Goal: Navigation & Orientation: Find specific page/section

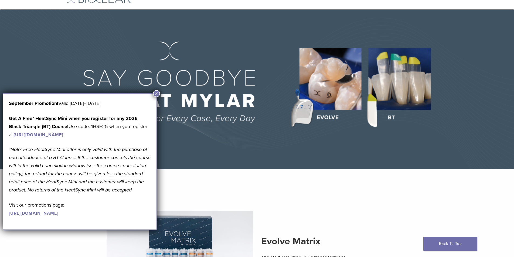
scroll to position [54, 0]
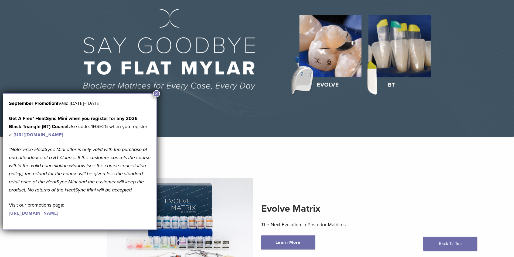
click at [340, 121] on img at bounding box center [257, 57] width 514 height 160
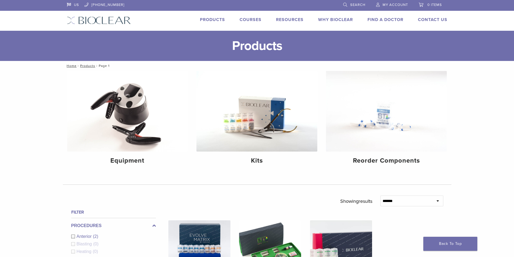
click at [95, 24] on img at bounding box center [99, 20] width 64 height 8
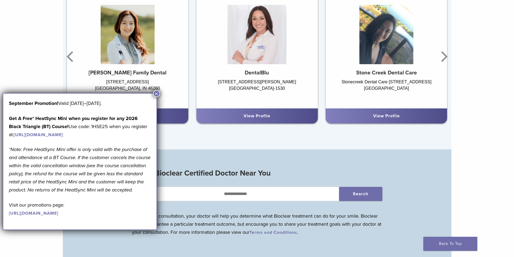
scroll to position [404, 0]
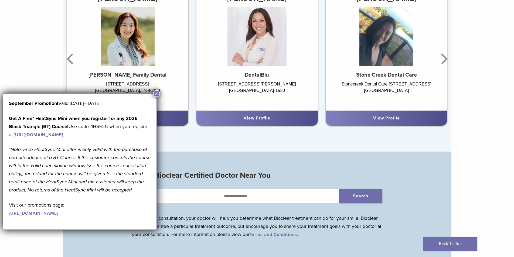
click at [156, 91] on button "×" at bounding box center [156, 93] width 7 height 7
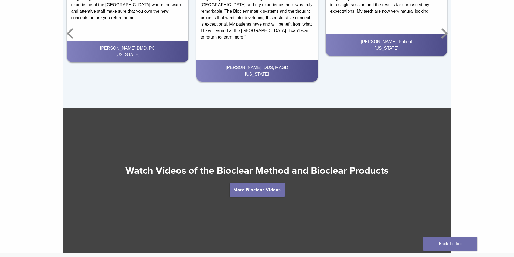
scroll to position [944, 0]
